Goal: Find specific page/section: Find specific page/section

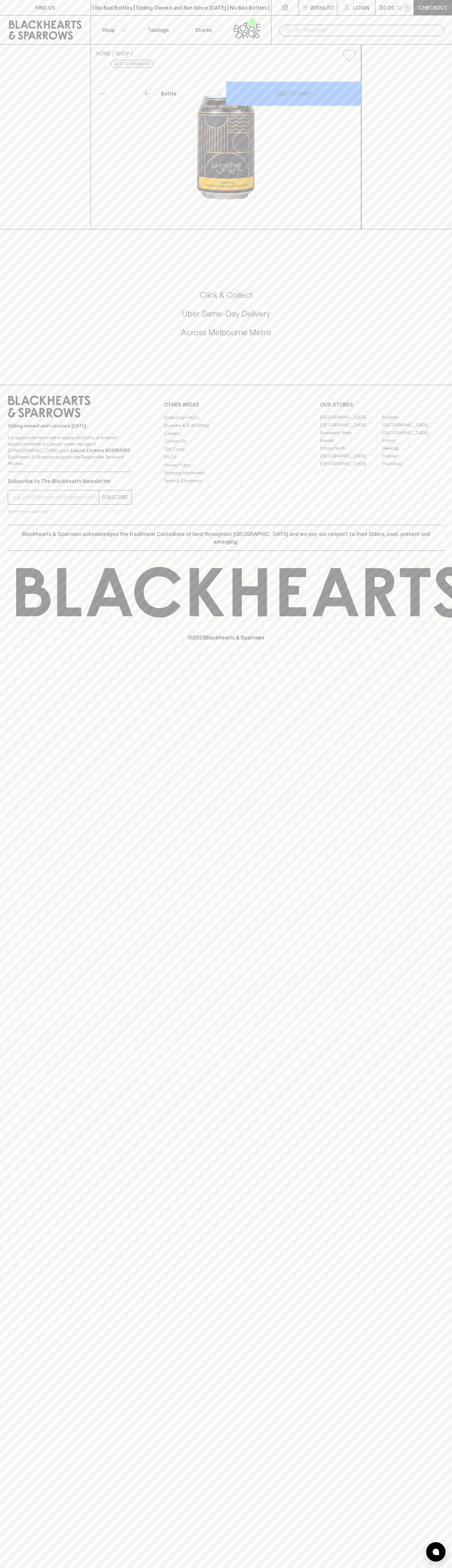
click at [385, 21] on div "​" at bounding box center [361, 30] width 181 height 29
click at [437, 372] on div "Click & Collect Uber Same-Day Delivery Across [GEOGRAPHIC_DATA] Metro" at bounding box center [226, 318] width 436 height 108
click at [138, 1567] on html "FIND US | No Bad Bottles | Sibling Owned and Run Since [DATE] | No Bad Bottles …" at bounding box center [226, 784] width 452 height 1568
click at [1, 370] on div "FIND US | No Bad Bottles | Sibling Owned and Run Since [DATE] | No Bad Bottles …" at bounding box center [226, 784] width 452 height 1568
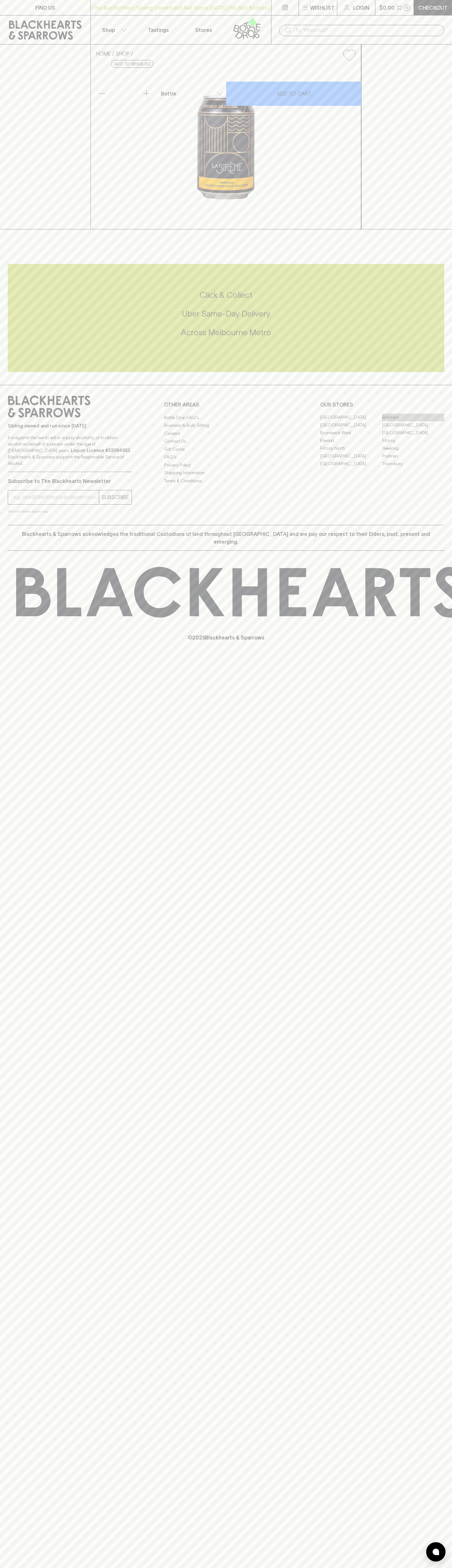
click at [413, 421] on link "Braddon" at bounding box center [413, 418] width 62 height 8
